Goal: Information Seeking & Learning: Learn about a topic

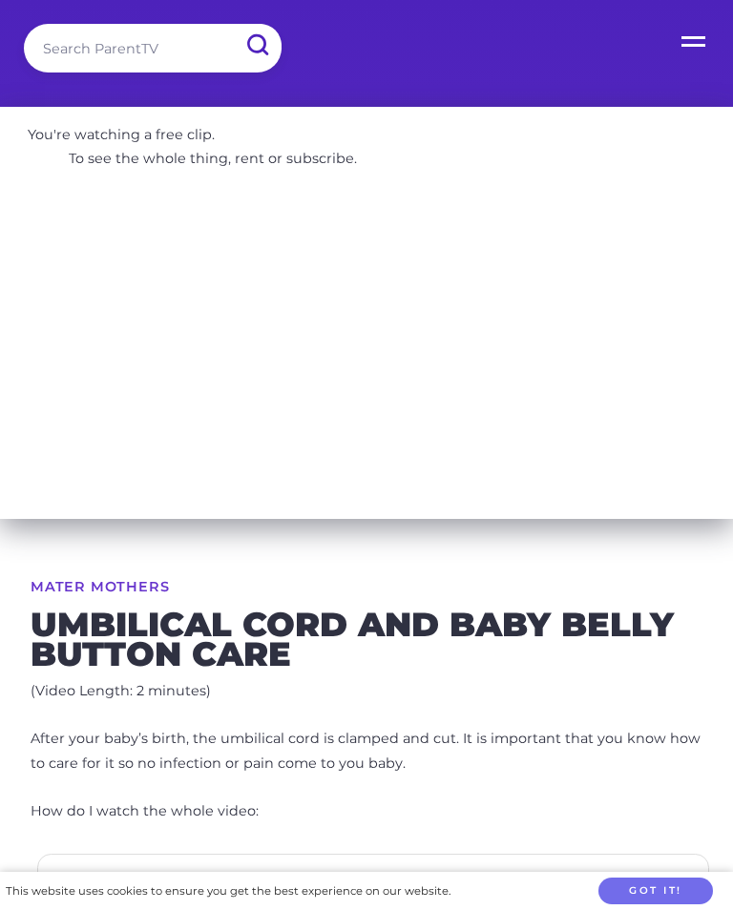
click at [75, 50] on input "search" at bounding box center [153, 48] width 258 height 49
type input "C"
click at [257, 45] on input "submit" at bounding box center [257, 45] width 50 height 43
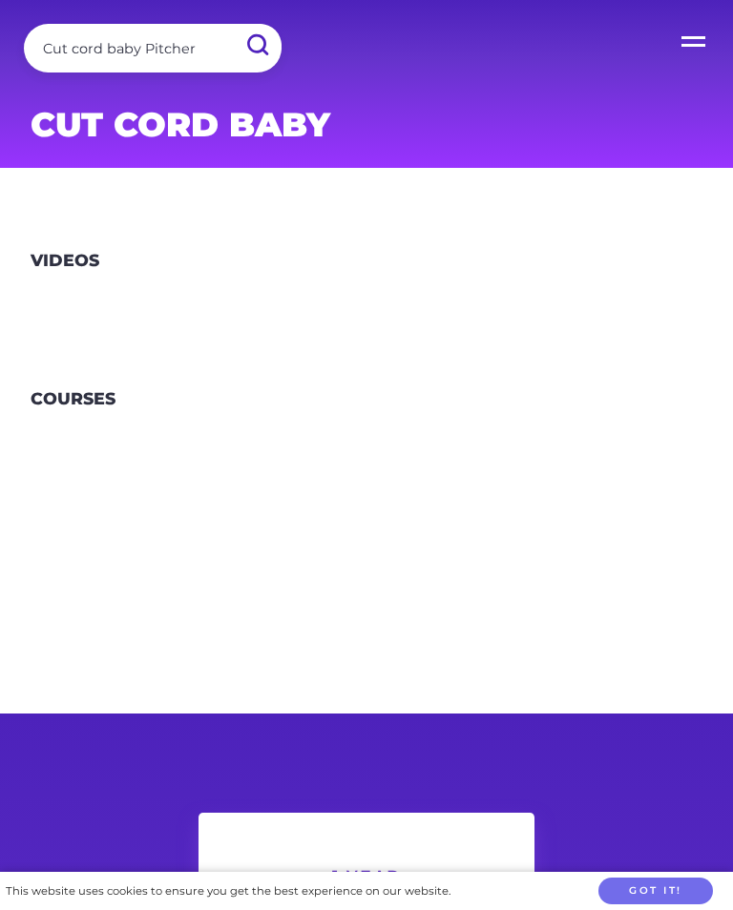
type input "Cut cord baby Pitcher"
click at [257, 45] on input "submit" at bounding box center [257, 45] width 50 height 43
